Goal: Contribute content: Contribute content

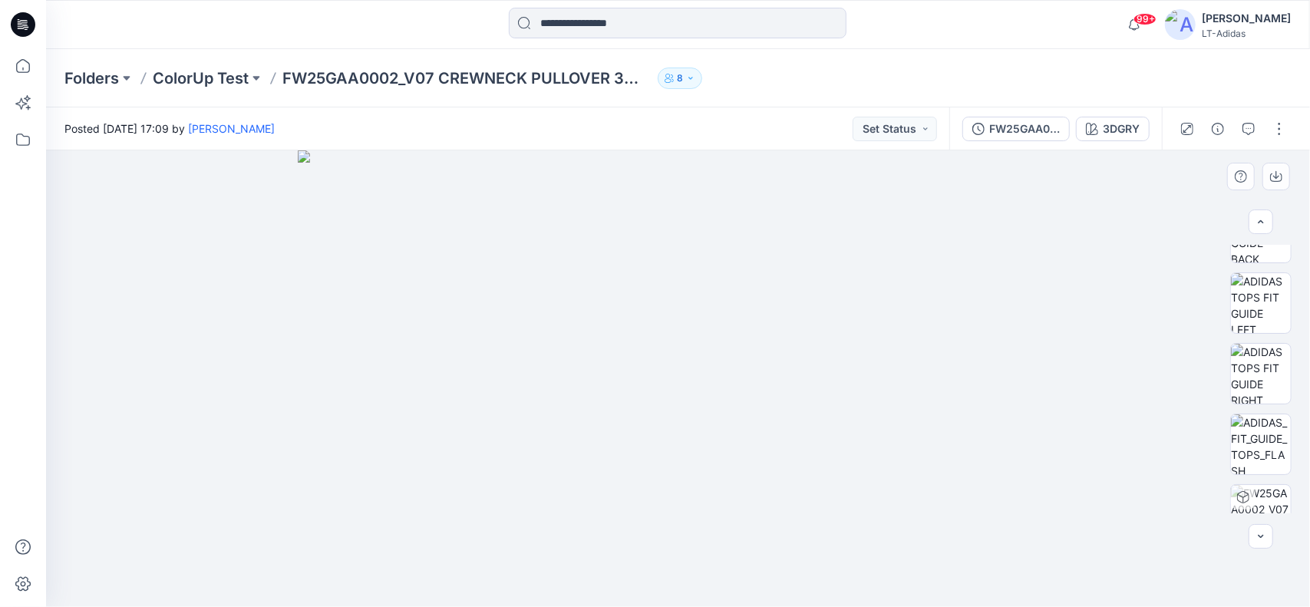
scroll to position [286, 0]
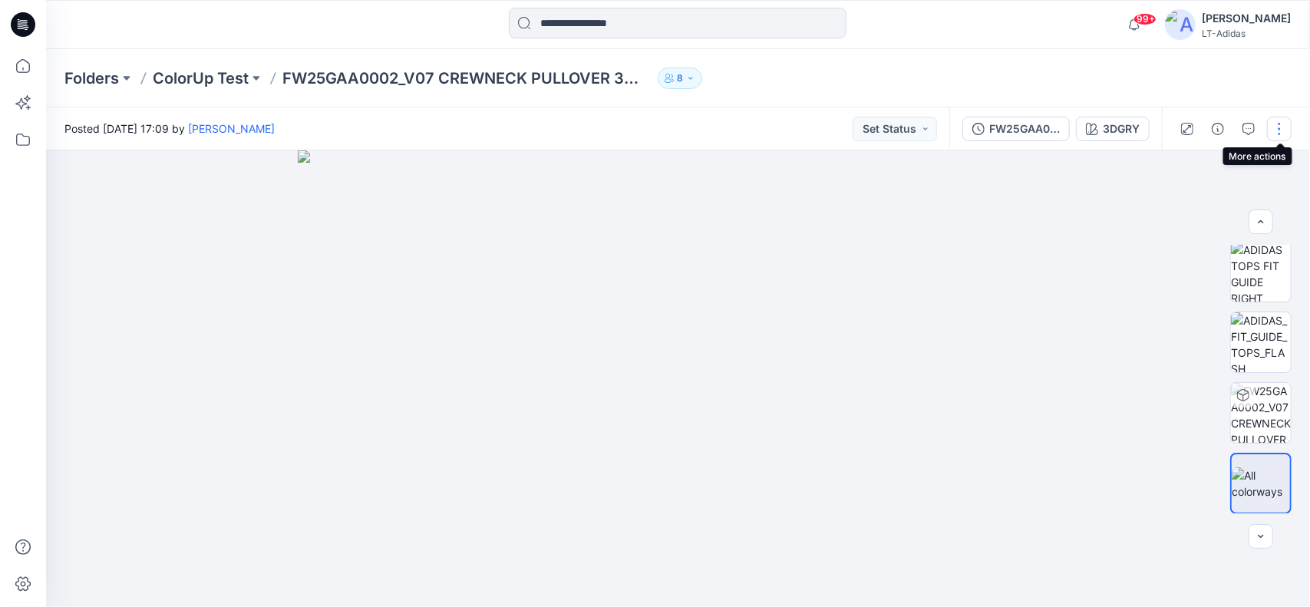
click at [1280, 126] on button "button" at bounding box center [1279, 129] width 25 height 25
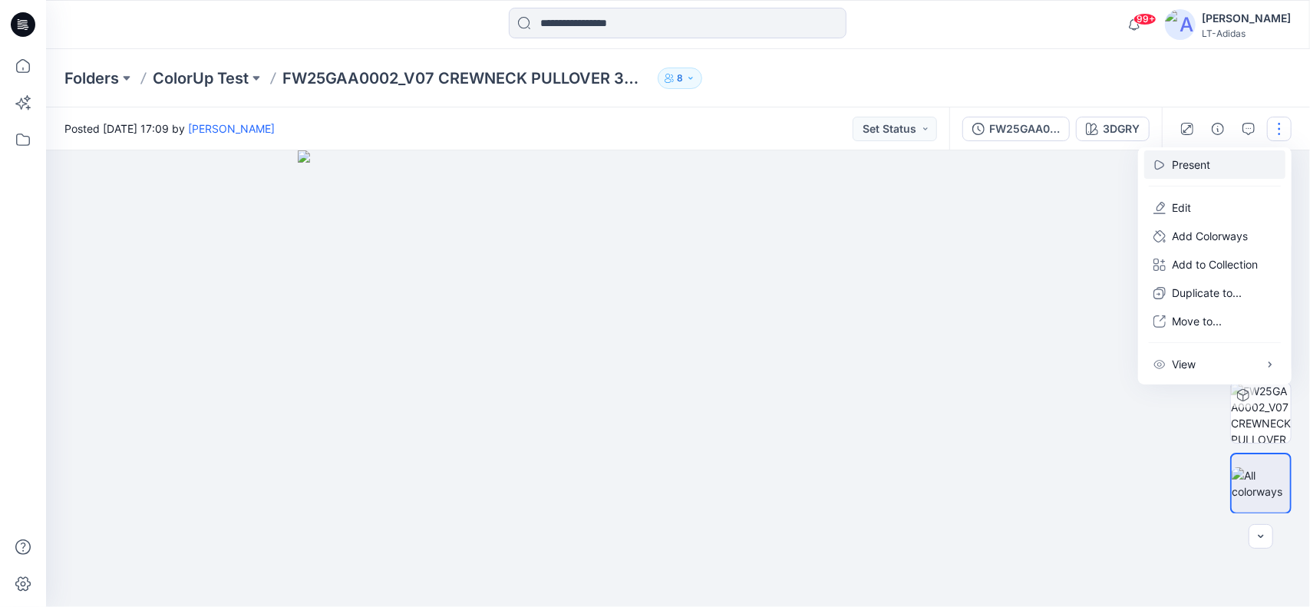
click at [1182, 160] on p "Present" at bounding box center [1191, 165] width 38 height 16
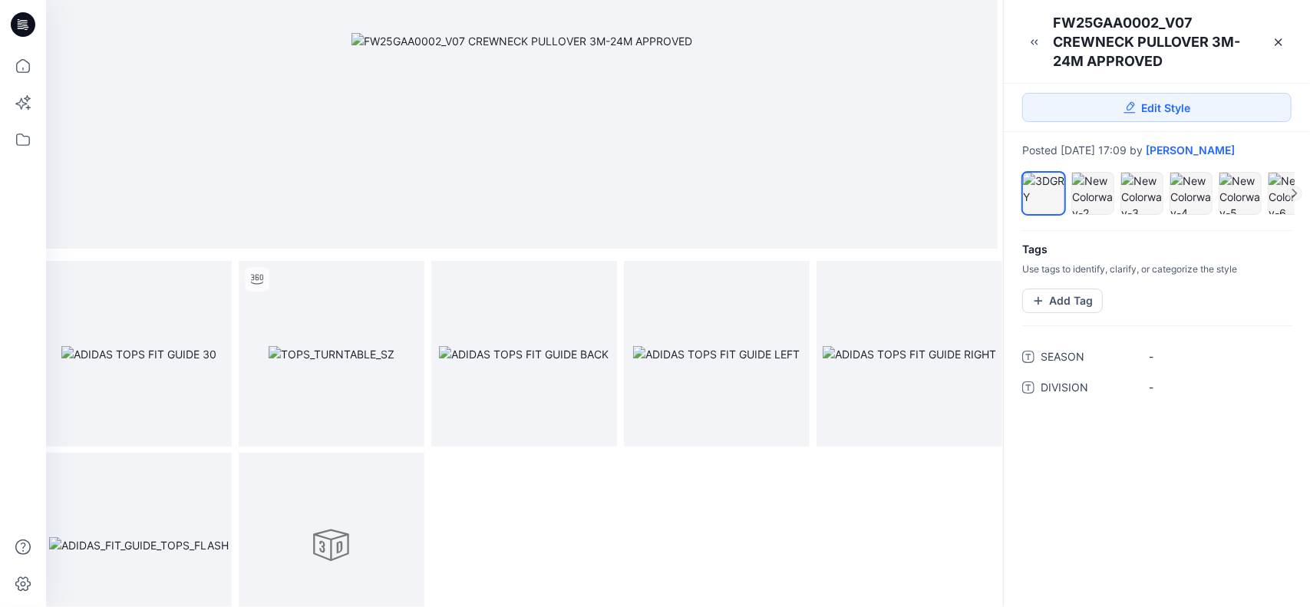
scroll to position [197, 0]
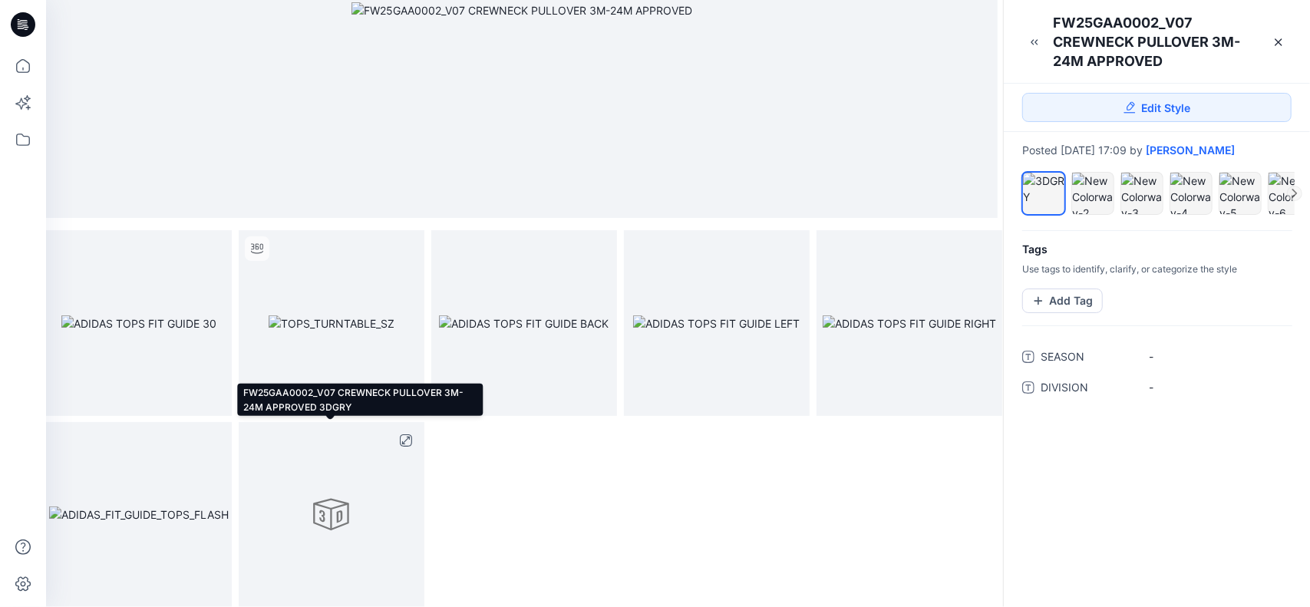
click at [322, 519] on div at bounding box center [332, 515] width 186 height 186
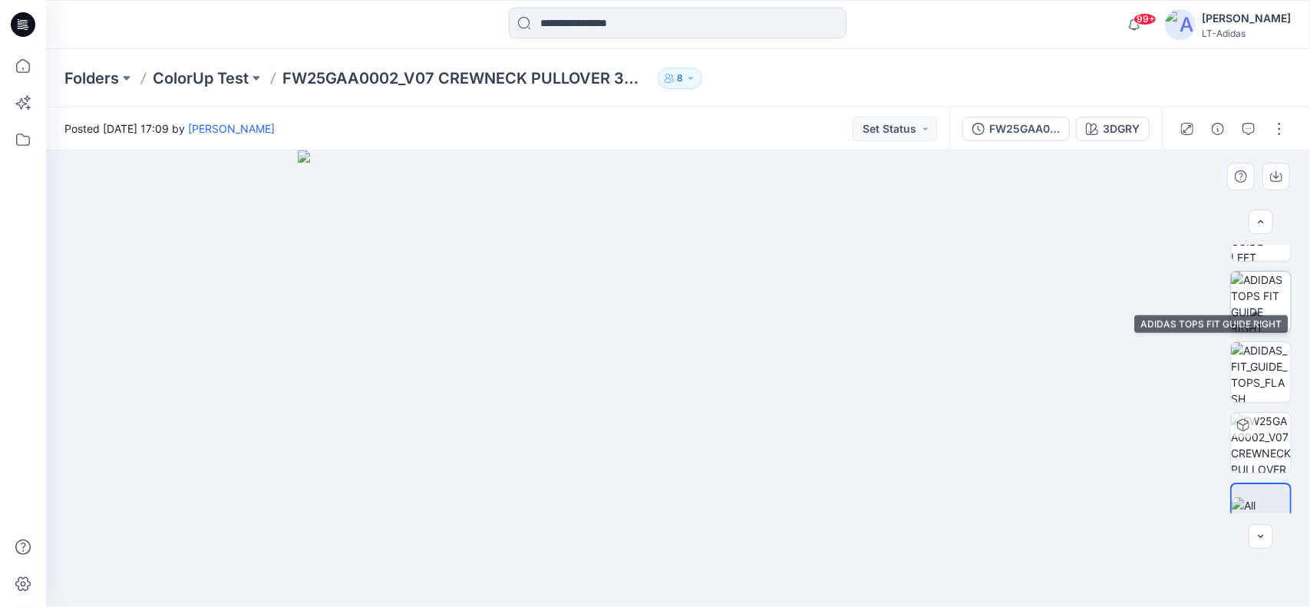
scroll to position [286, 0]
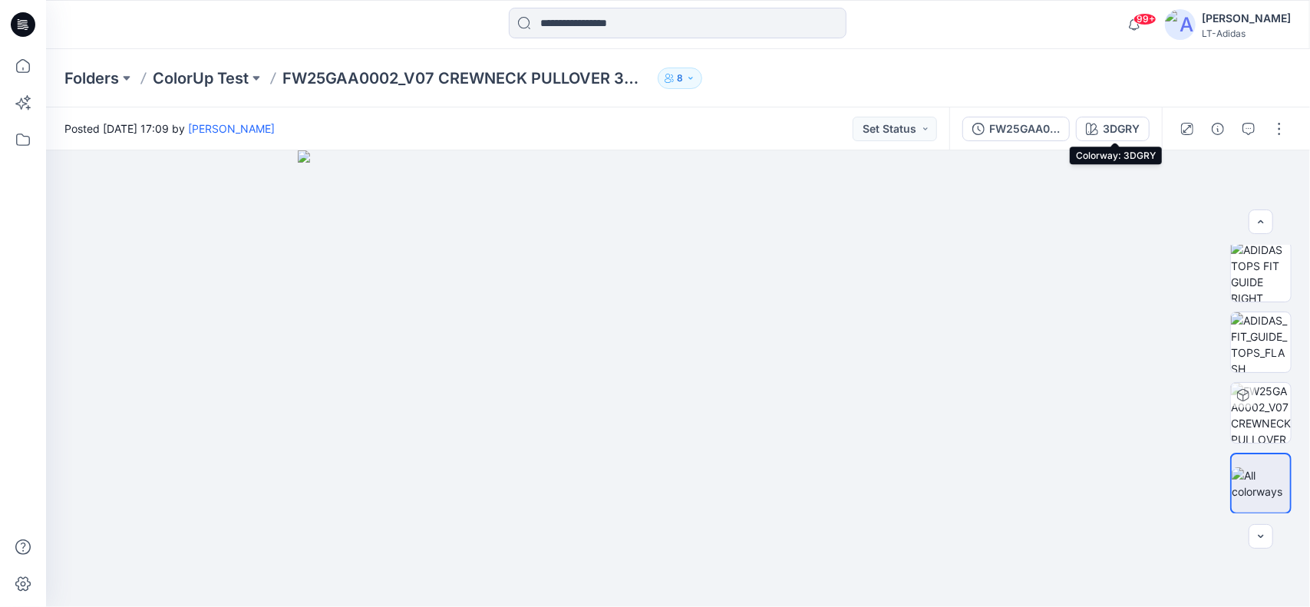
click at [1110, 130] on div "3DGRY" at bounding box center [1121, 128] width 37 height 17
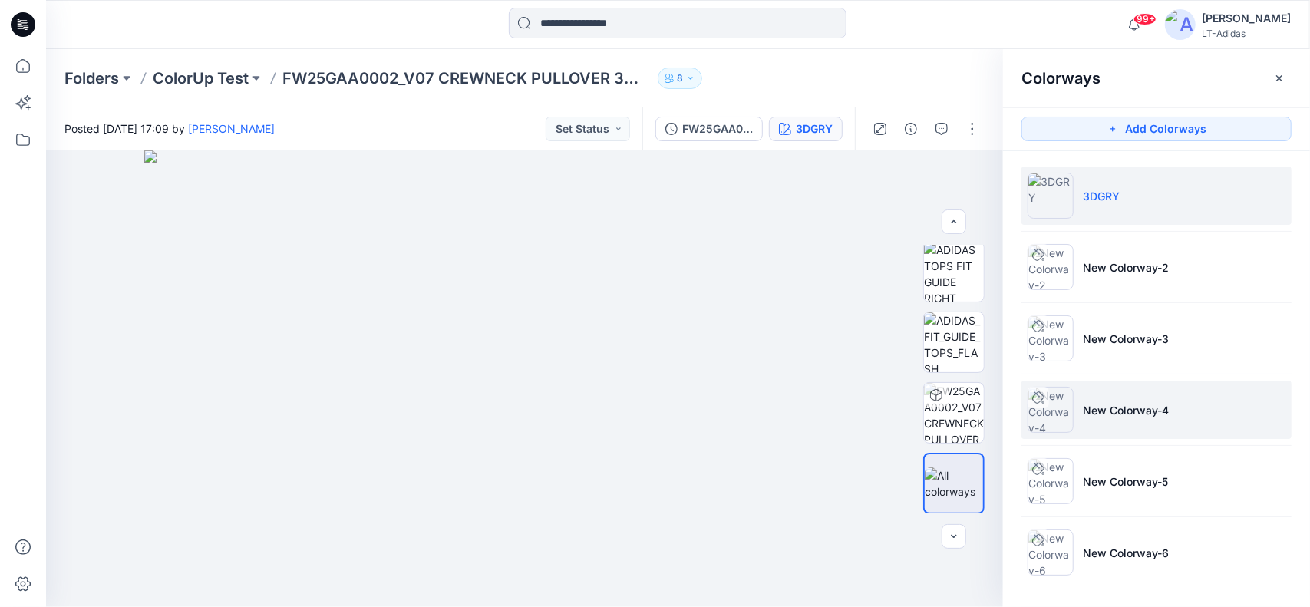
scroll to position [0, 0]
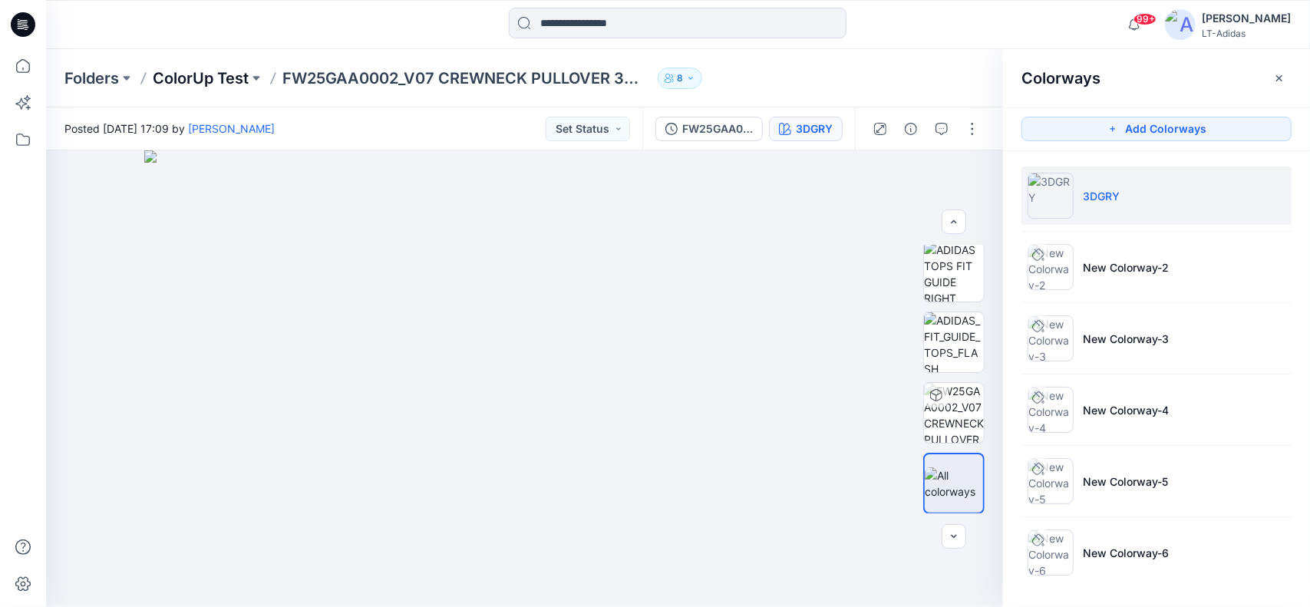
click at [224, 81] on p "ColorUp Test" at bounding box center [201, 78] width 96 height 21
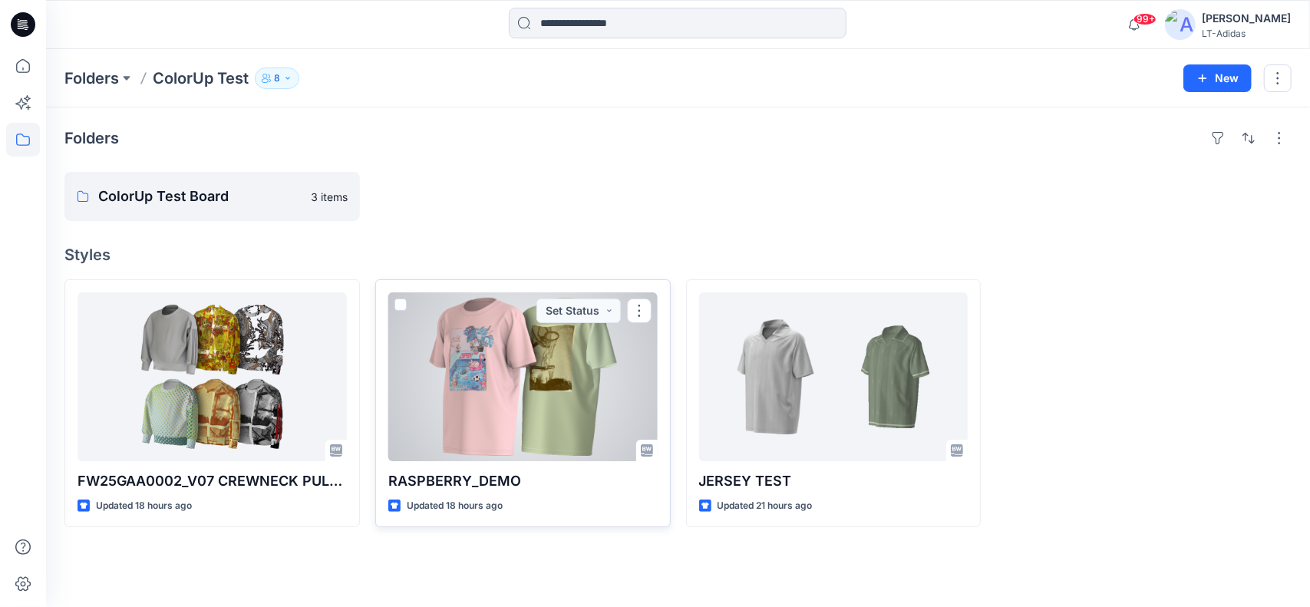
click at [559, 405] on div at bounding box center [522, 376] width 269 height 169
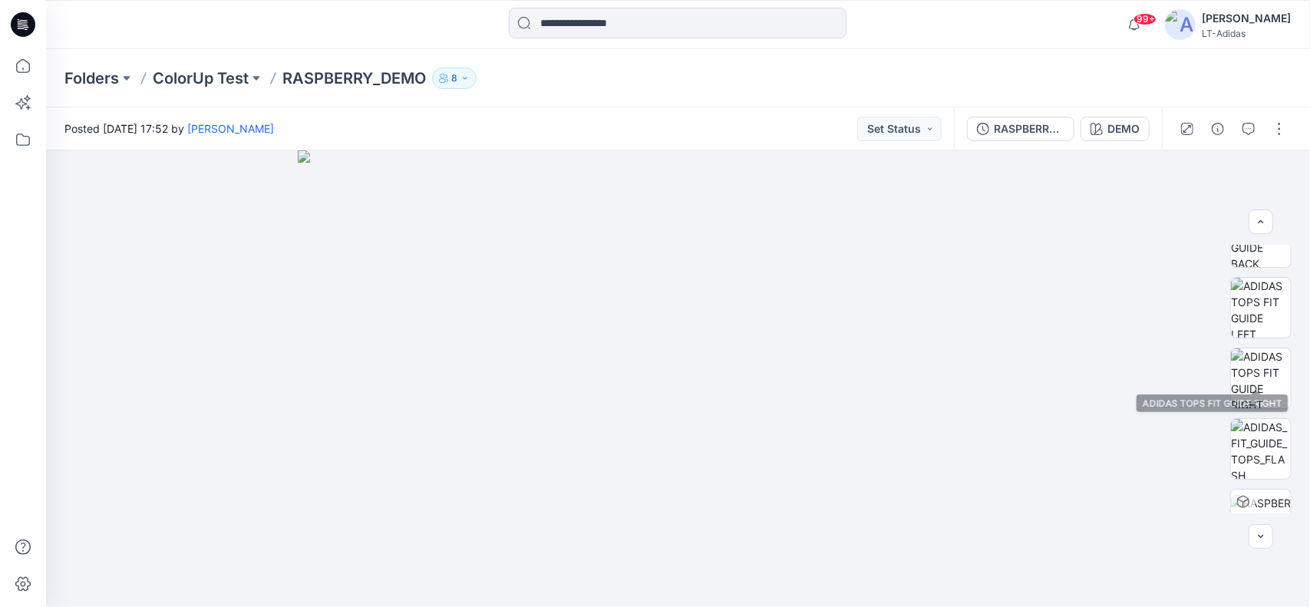
scroll to position [204, 0]
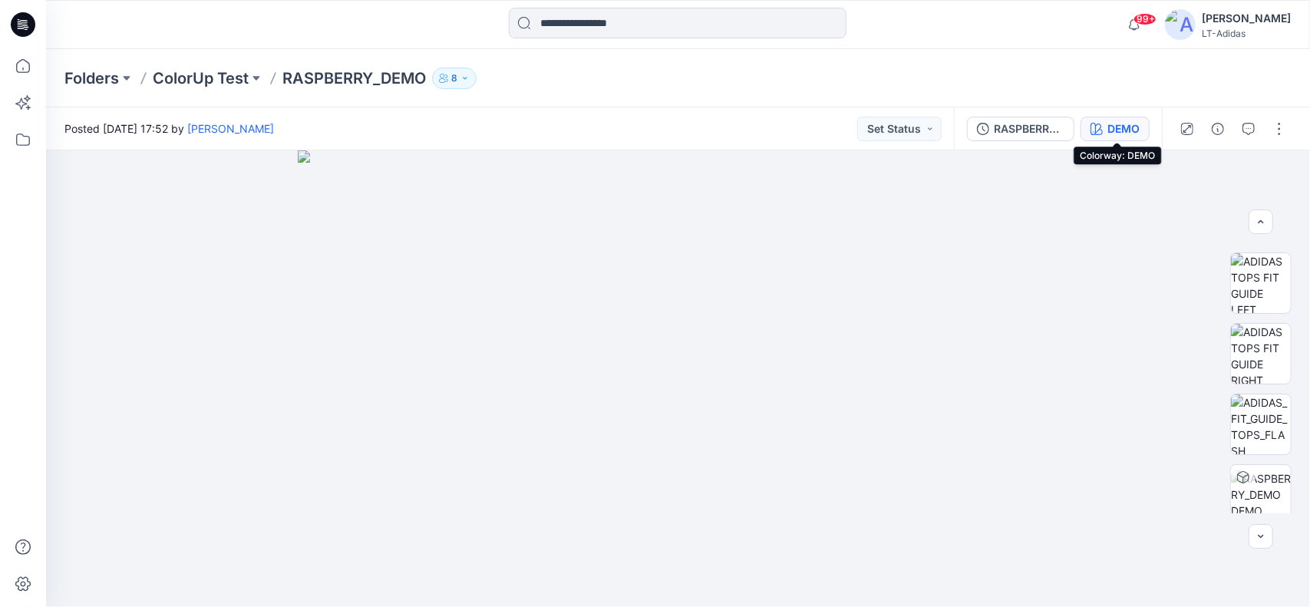
click at [1119, 125] on div "DEMO" at bounding box center [1124, 128] width 32 height 17
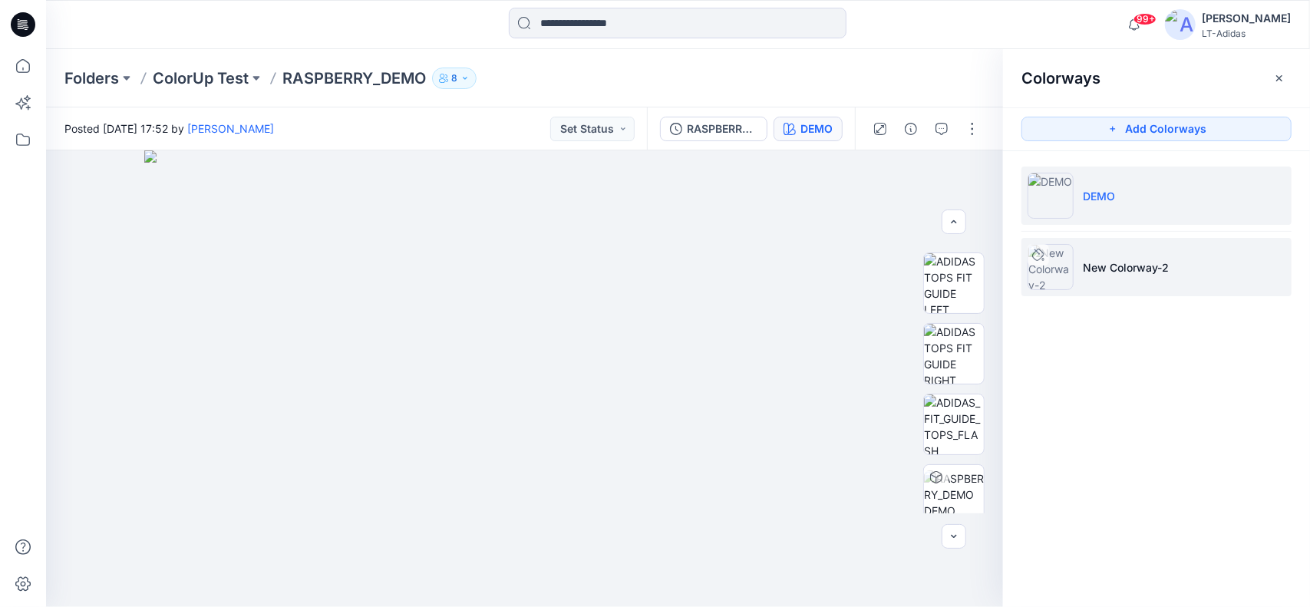
click at [1139, 268] on p "New Colorway-2" at bounding box center [1126, 267] width 86 height 16
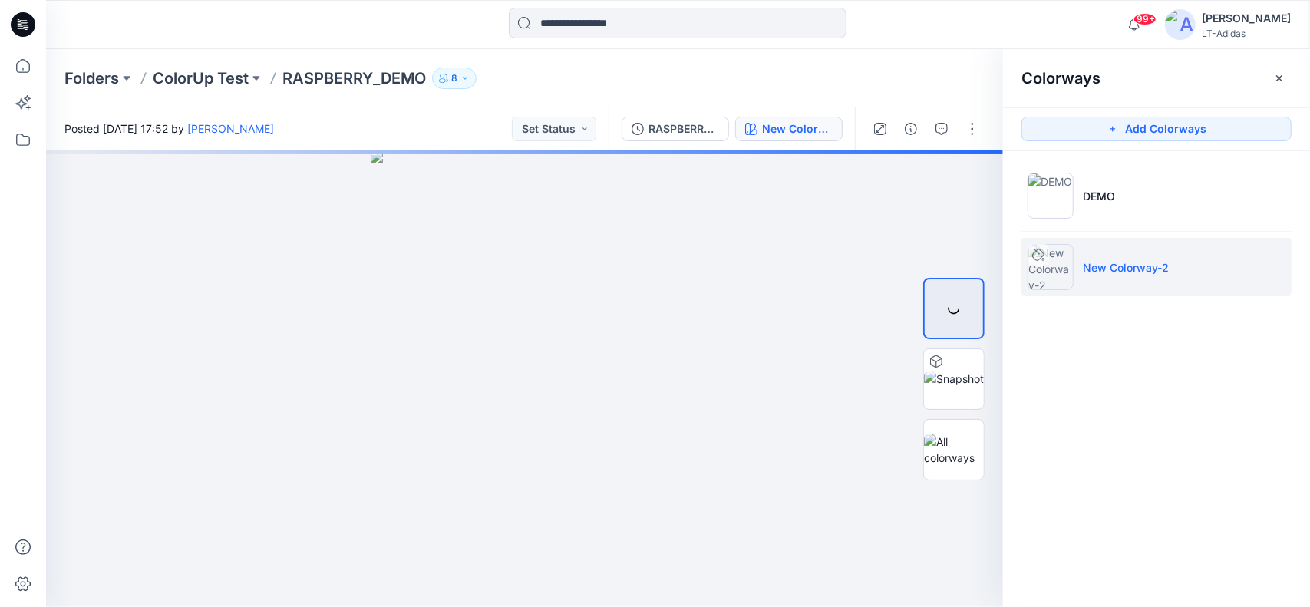
scroll to position [0, 0]
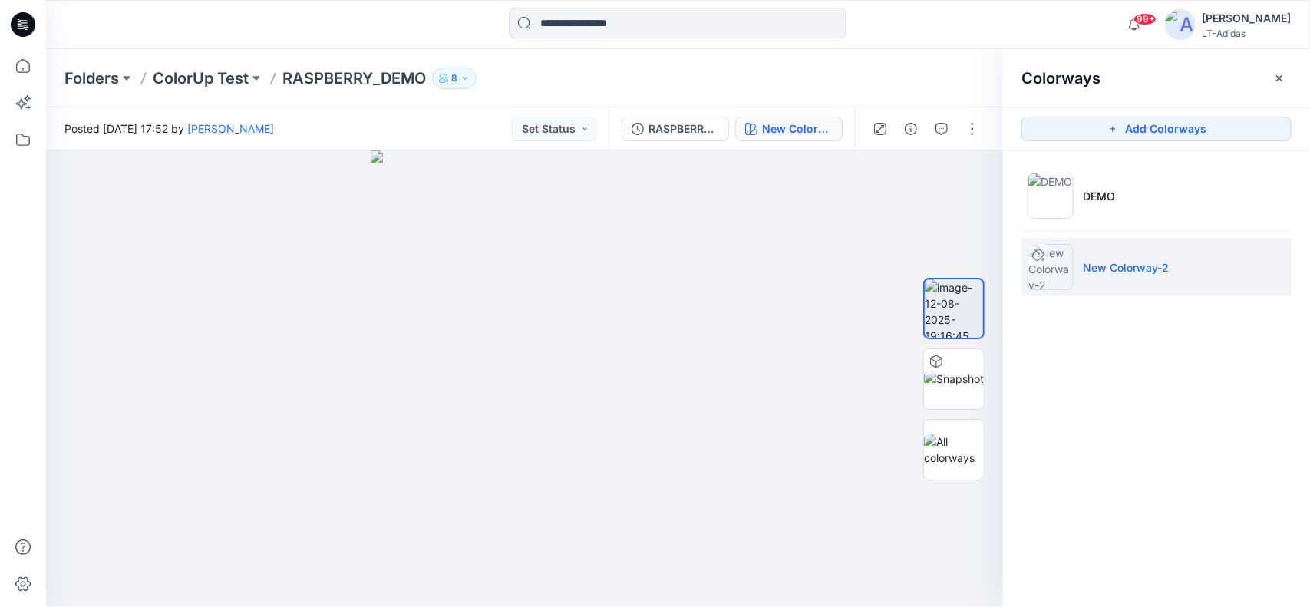
drag, startPoint x: 1136, startPoint y: 262, endPoint x: 1148, endPoint y: 262, distance: 12.3
click at [1148, 262] on p "New Colorway-2" at bounding box center [1126, 267] width 86 height 16
click at [1167, 265] on p "New Colorway-2" at bounding box center [1126, 267] width 86 height 16
click at [1151, 266] on p "New Colorway-2" at bounding box center [1126, 267] width 86 height 16
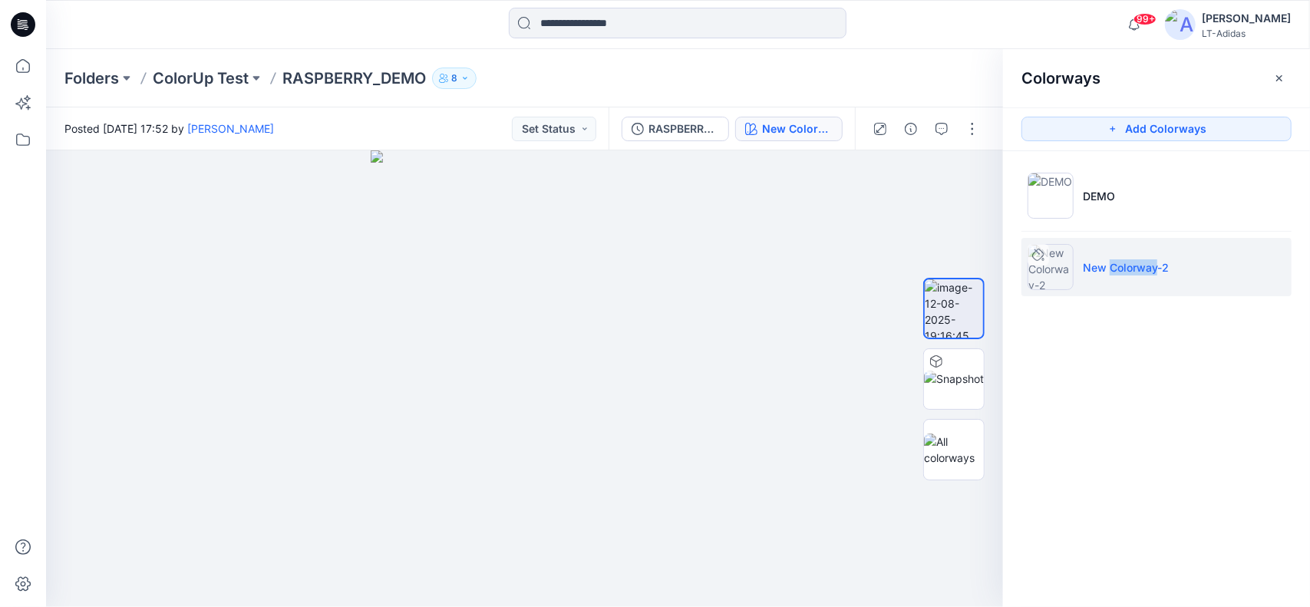
click at [1151, 266] on p "New Colorway-2" at bounding box center [1126, 267] width 86 height 16
click at [1166, 266] on p "New Colorway-2" at bounding box center [1126, 267] width 86 height 16
click at [1160, 263] on p "New Colorway-2" at bounding box center [1126, 267] width 86 height 16
drag, startPoint x: 1134, startPoint y: 266, endPoint x: 1239, endPoint y: 360, distance: 140.2
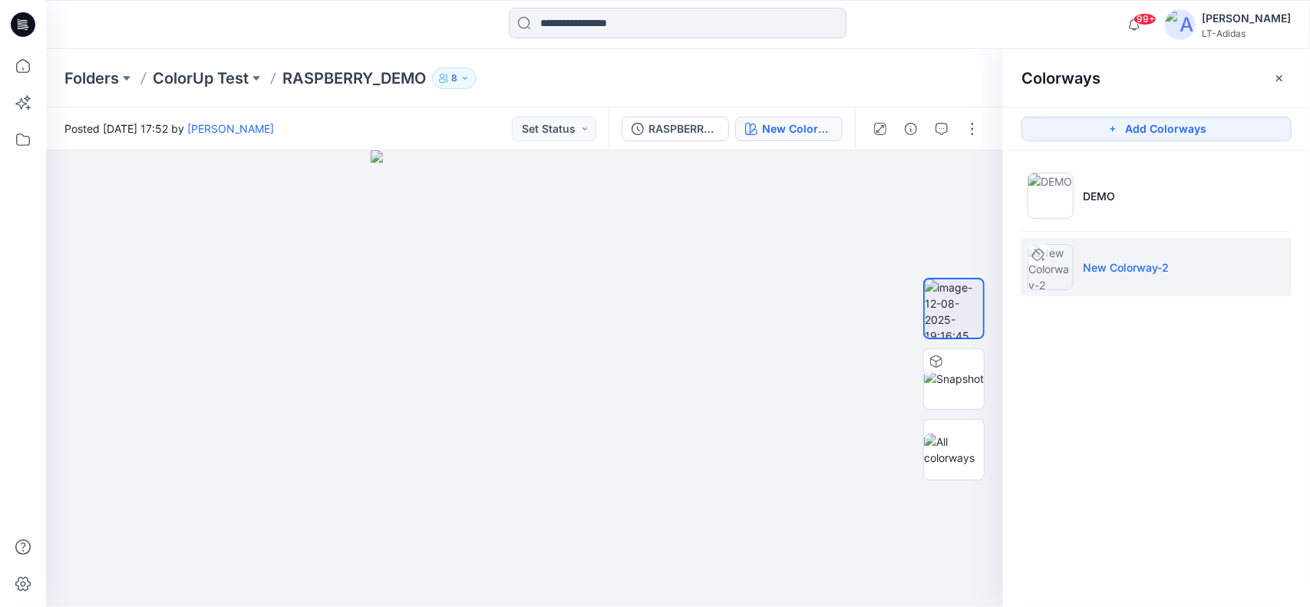
click at [1239, 360] on div "Colorways Add Colorways DEMO New Colorway-2" at bounding box center [1156, 328] width 307 height 558
click at [1042, 253] on icon at bounding box center [1038, 255] width 12 height 12
click at [1039, 253] on icon at bounding box center [1037, 251] width 5 height 5
click at [1171, 259] on li "New Colorway-2" at bounding box center [1157, 267] width 270 height 58
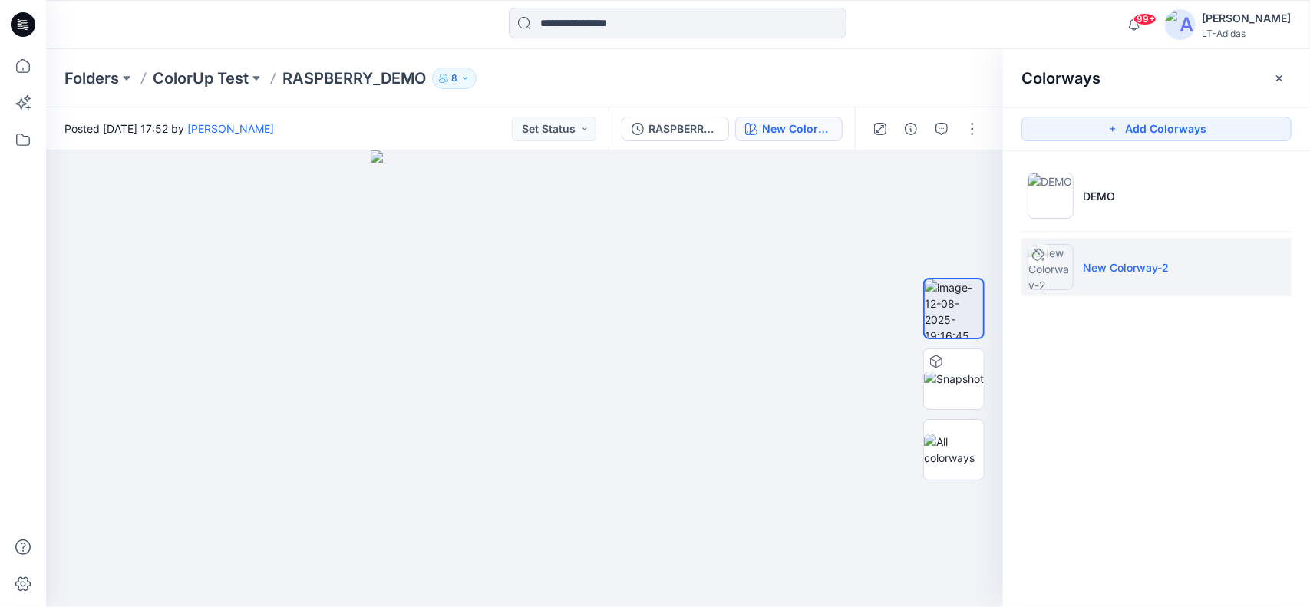
drag, startPoint x: 1171, startPoint y: 259, endPoint x: 1216, endPoint y: 259, distance: 44.5
click at [1216, 259] on li "New Colorway-2" at bounding box center [1157, 267] width 270 height 58
drag, startPoint x: 1305, startPoint y: 123, endPoint x: 1278, endPoint y: 124, distance: 26.9
drag, startPoint x: 1278, startPoint y: 124, endPoint x: 879, endPoint y: 191, distance: 404.8
click at [879, 191] on div at bounding box center [524, 378] width 957 height 457
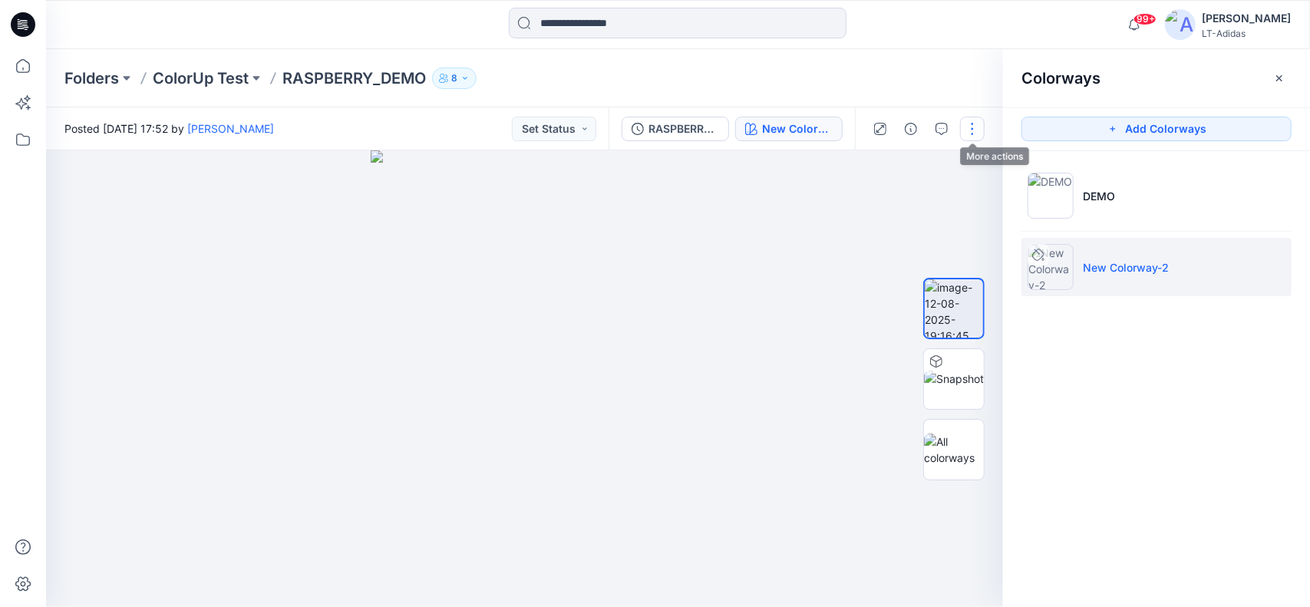
click at [970, 133] on button "button" at bounding box center [972, 129] width 25 height 25
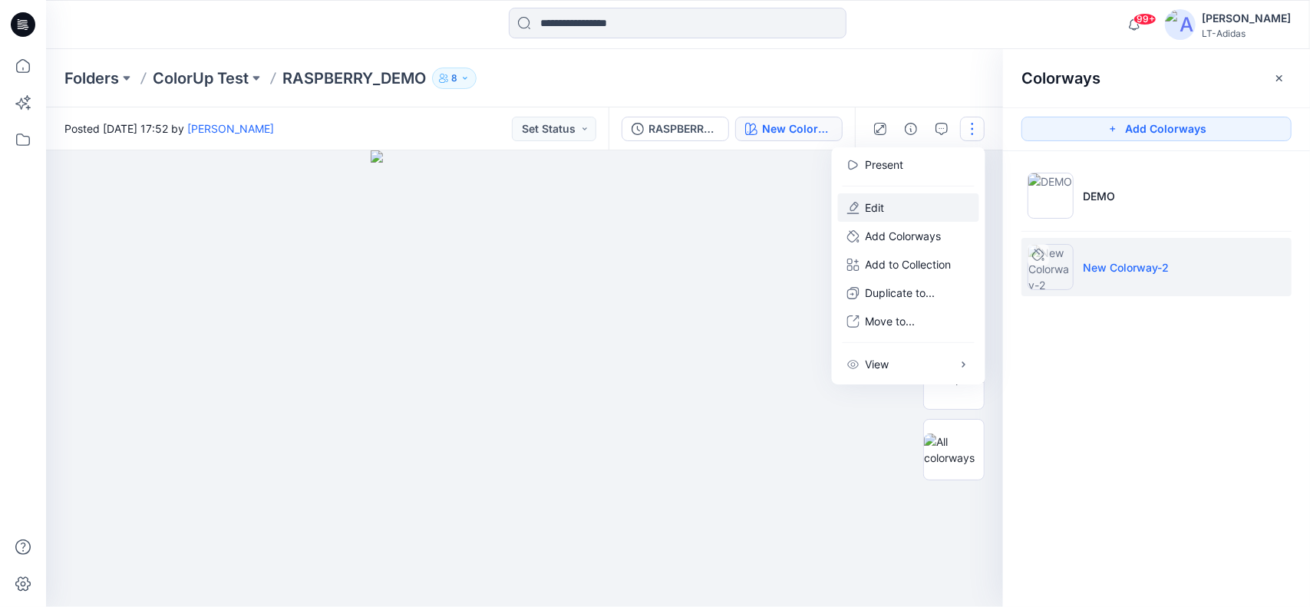
click at [866, 208] on button "Edit" at bounding box center [908, 207] width 141 height 28
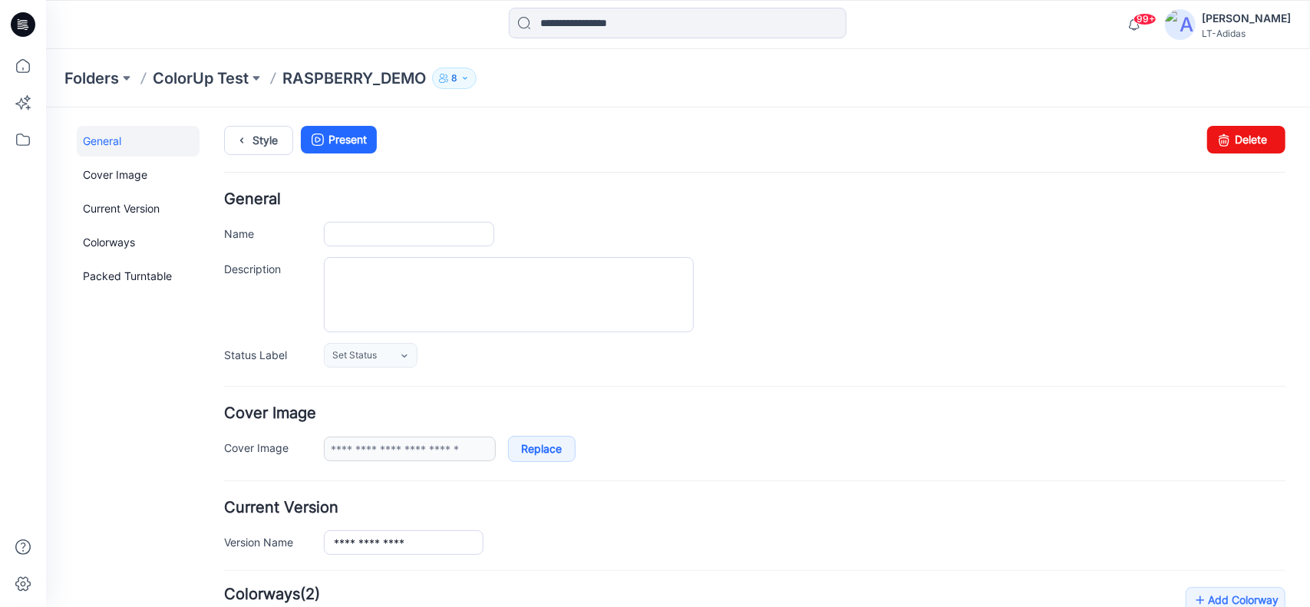
type input "**********"
type input "****"
type input "**********"
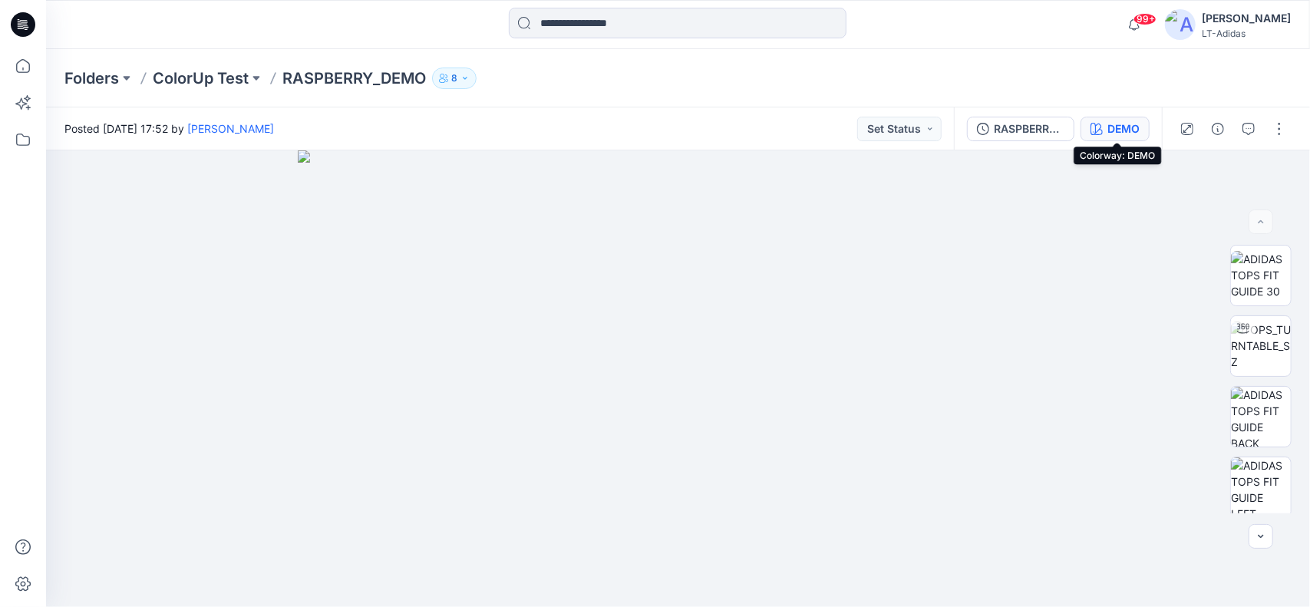
click at [1138, 124] on div "DEMO" at bounding box center [1124, 128] width 32 height 17
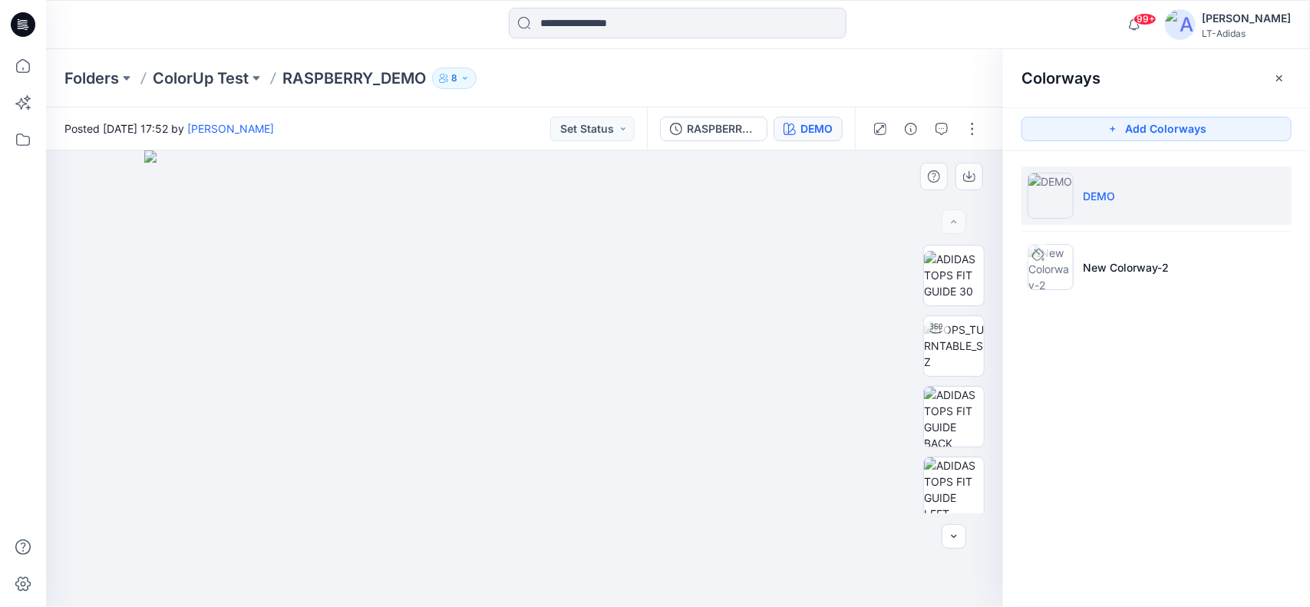
click at [693, 463] on img at bounding box center [524, 378] width 761 height 457
click at [368, 476] on img at bounding box center [524, 378] width 761 height 457
click at [1106, 190] on p "DEMO" at bounding box center [1099, 196] width 32 height 16
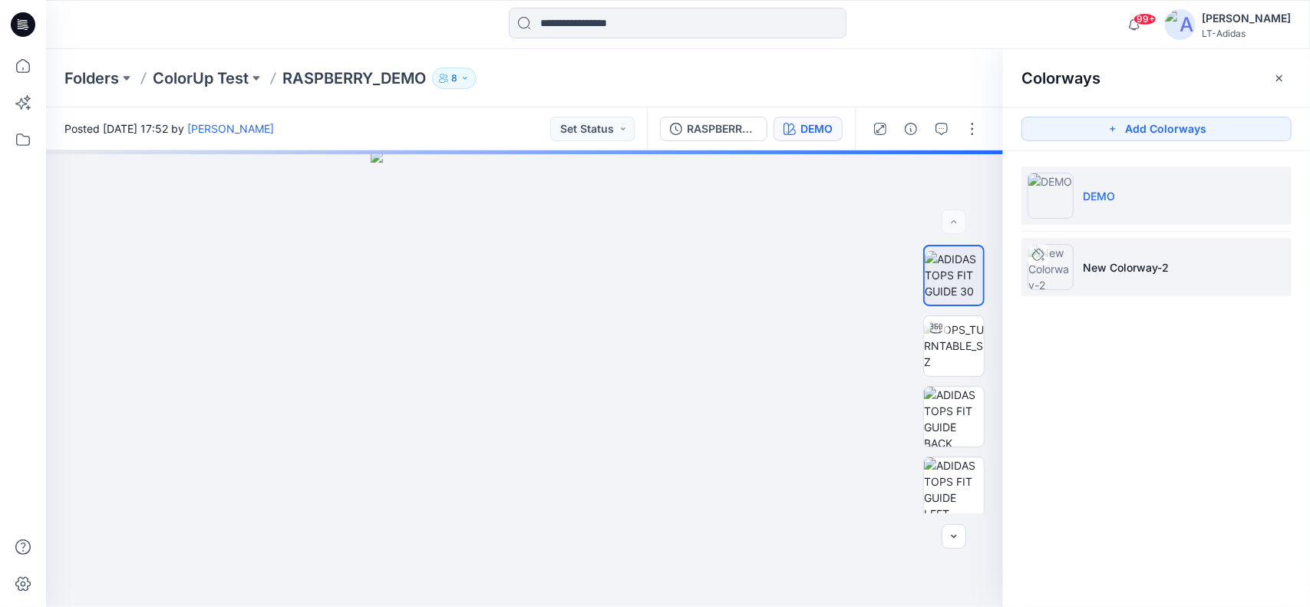
click at [1098, 259] on p "New Colorway-2" at bounding box center [1126, 267] width 86 height 16
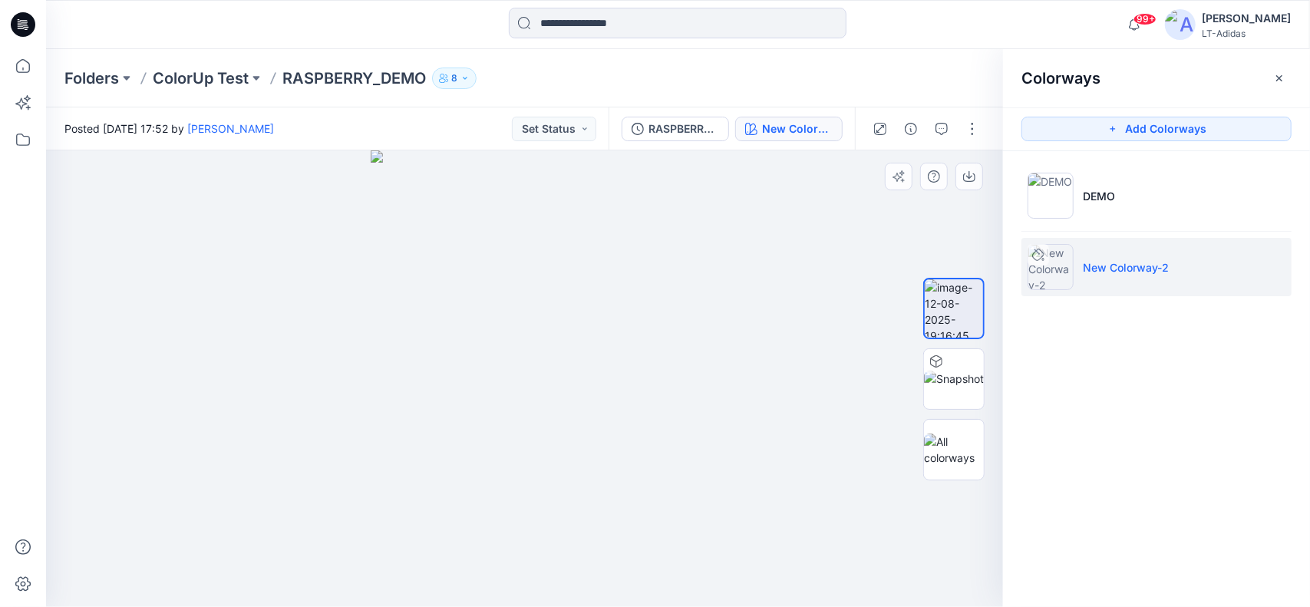
click at [522, 288] on img at bounding box center [525, 378] width 308 height 457
drag, startPoint x: 608, startPoint y: 331, endPoint x: 655, endPoint y: 331, distance: 46.8
click at [609, 331] on img at bounding box center [525, 378] width 308 height 457
click at [166, 280] on div at bounding box center [524, 378] width 957 height 457
